Goal: Task Accomplishment & Management: Use online tool/utility

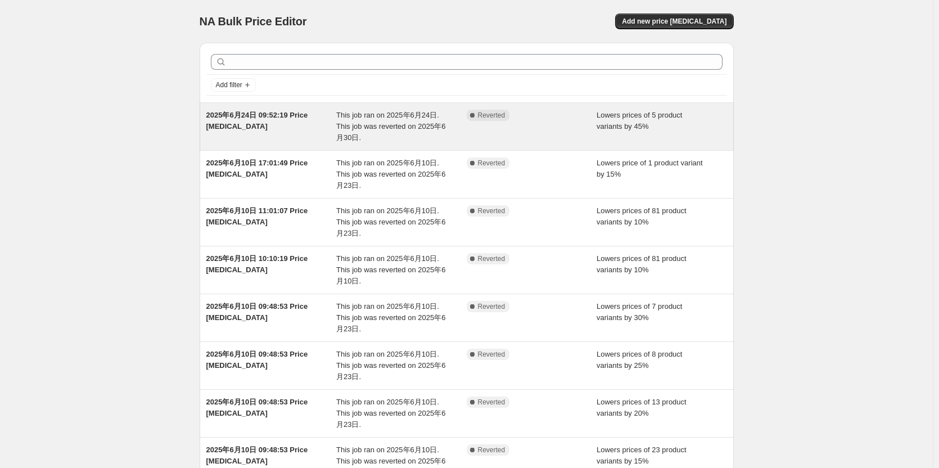
click at [271, 116] on span "2025年6月24日 09:52:19 Price [MEDICAL_DATA]" at bounding box center [257, 121] width 102 height 20
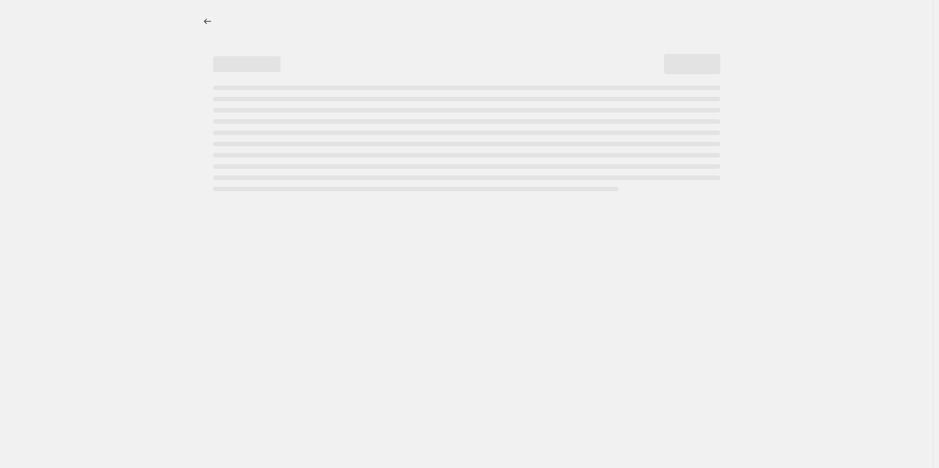
select select "percentage"
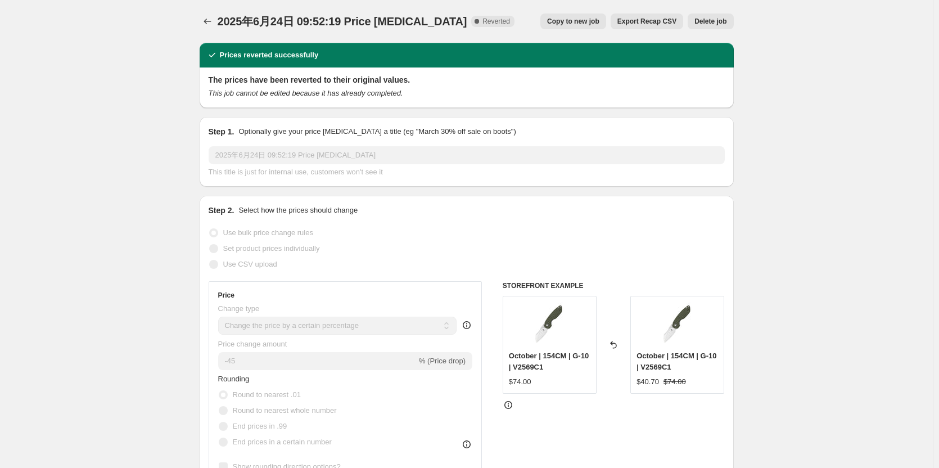
click at [218, 11] on div "2025年6月24日 09:52:19 Price change job. This page is ready 2025年6月24日 09:52:19 Pr…" at bounding box center [467, 21] width 534 height 43
click at [214, 16] on button "Price change jobs" at bounding box center [208, 21] width 16 height 16
